Goal: Check status: Check status

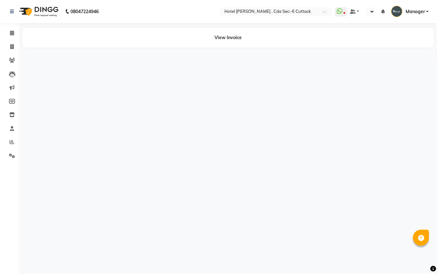
select select "en"
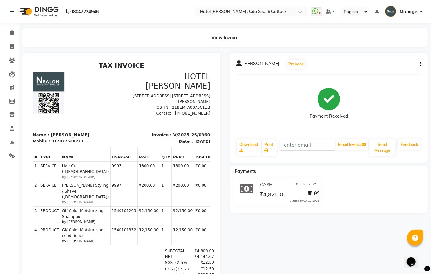
scroll to position [17, 0]
